Goal: Task Accomplishment & Management: Complete application form

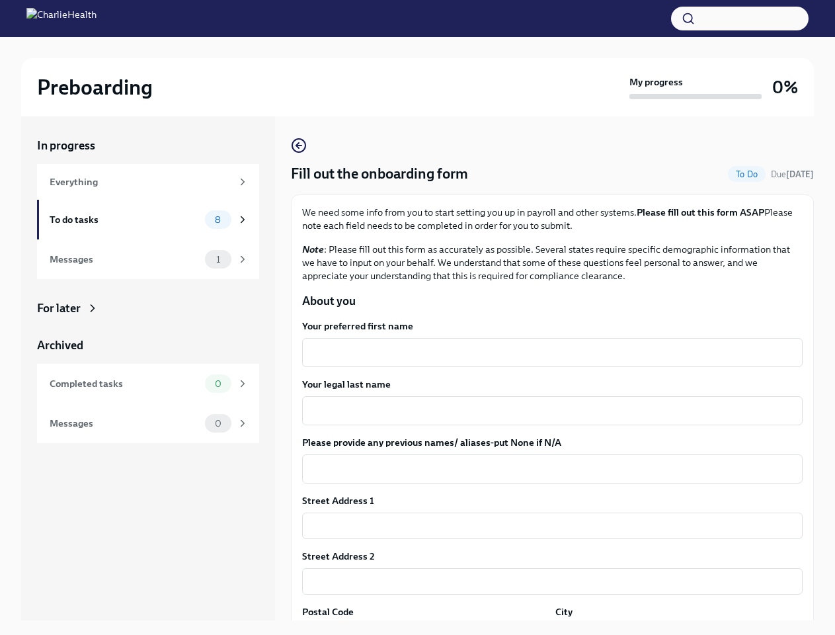
click at [740, 19] on button "button" at bounding box center [740, 19] width 138 height 24
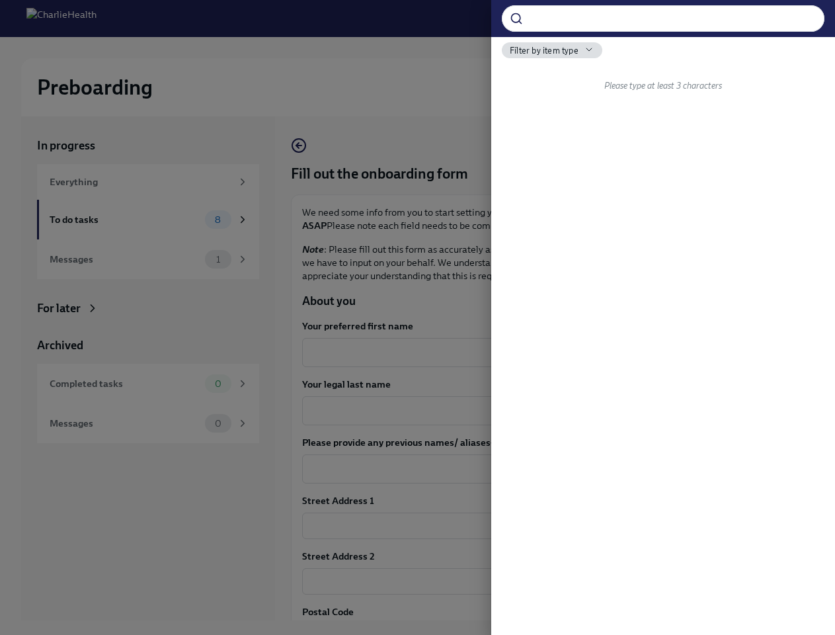
click at [547, 352] on div at bounding box center [417, 317] width 835 height 635
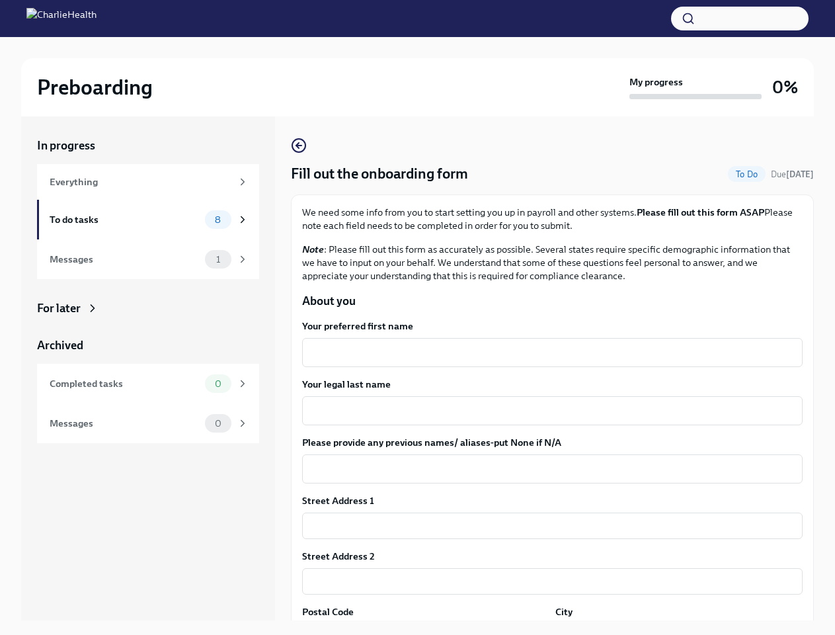
click at [547, 411] on textarea "Your legal last name" at bounding box center [552, 411] width 485 height 16
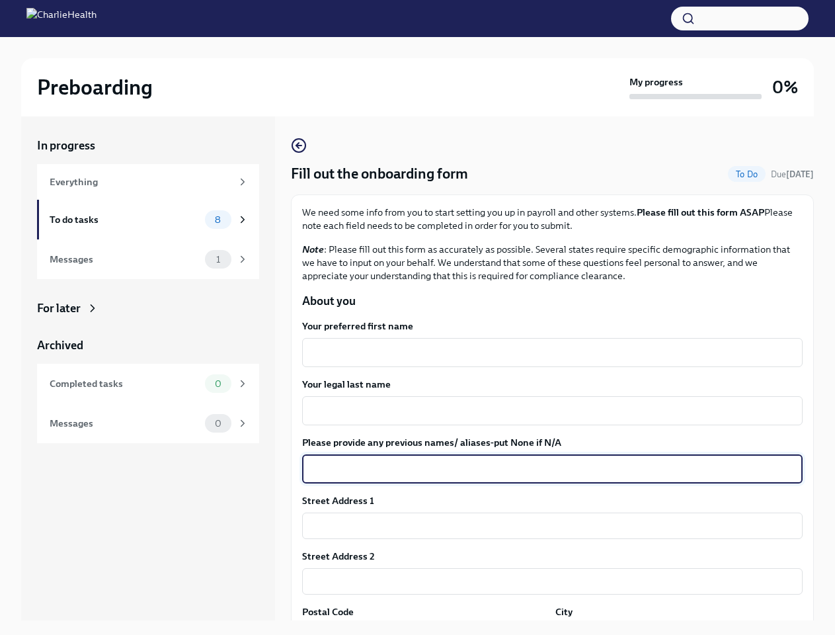
click at [547, 469] on textarea "Please provide any previous names/ aliases-put None if N/A" at bounding box center [552, 469] width 485 height 16
click at [547, 526] on input "text" at bounding box center [552, 525] width 501 height 26
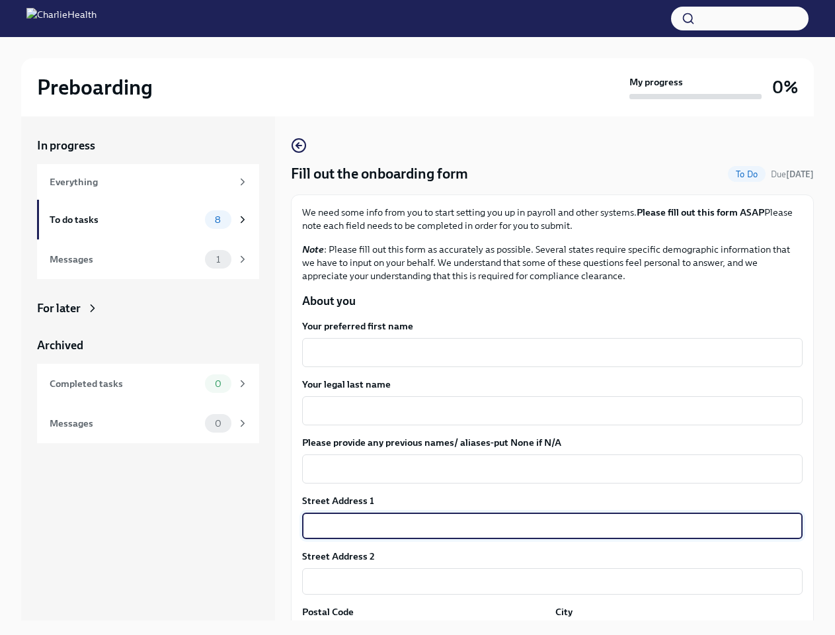
click at [547, 581] on input "text" at bounding box center [552, 581] width 501 height 26
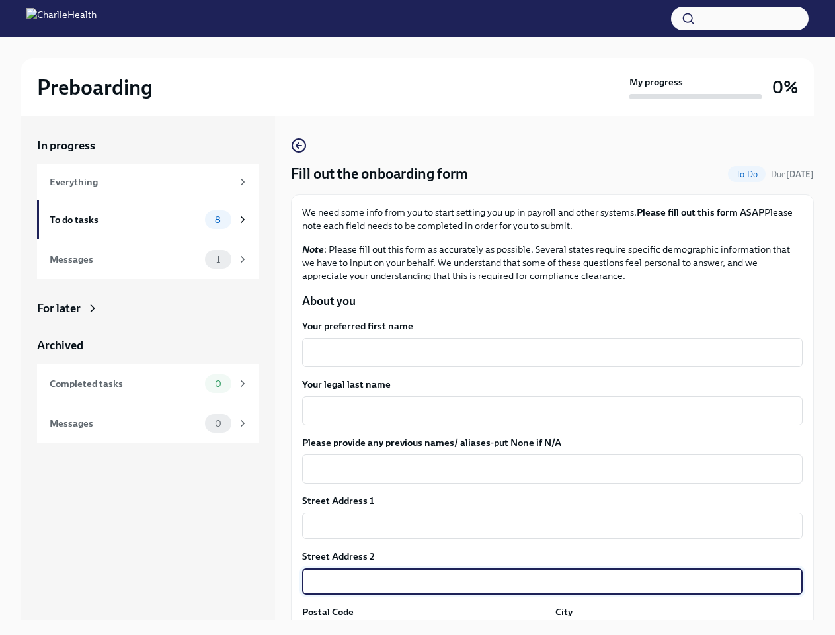
click at [423, 629] on div "In progress Everything To do tasks 8 Messages 1 For later Archived Completed ta…" at bounding box center [417, 378] width 793 height 525
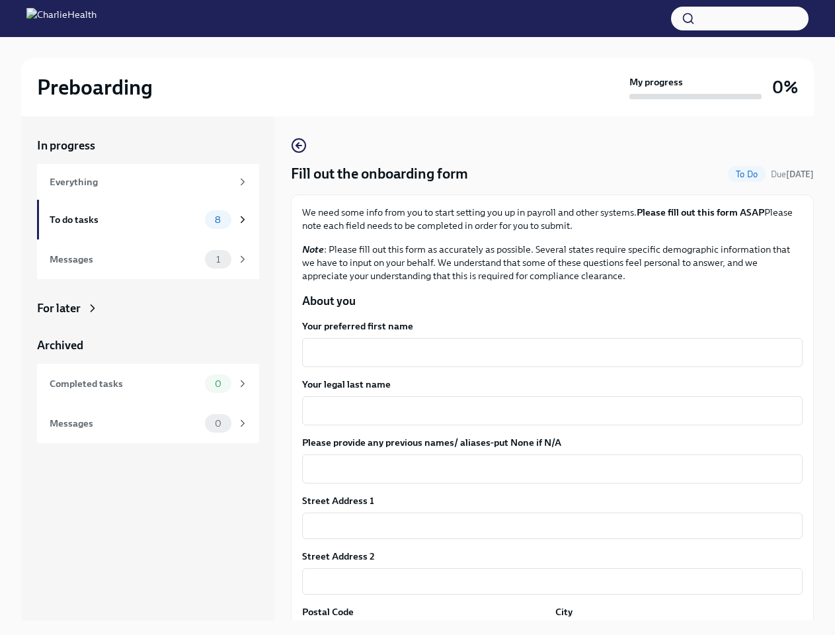
click at [671, 629] on div "In progress Everything To do tasks 8 Messages 1 For later Archived Completed ta…" at bounding box center [417, 378] width 793 height 525
